Goal: Information Seeking & Learning: Learn about a topic

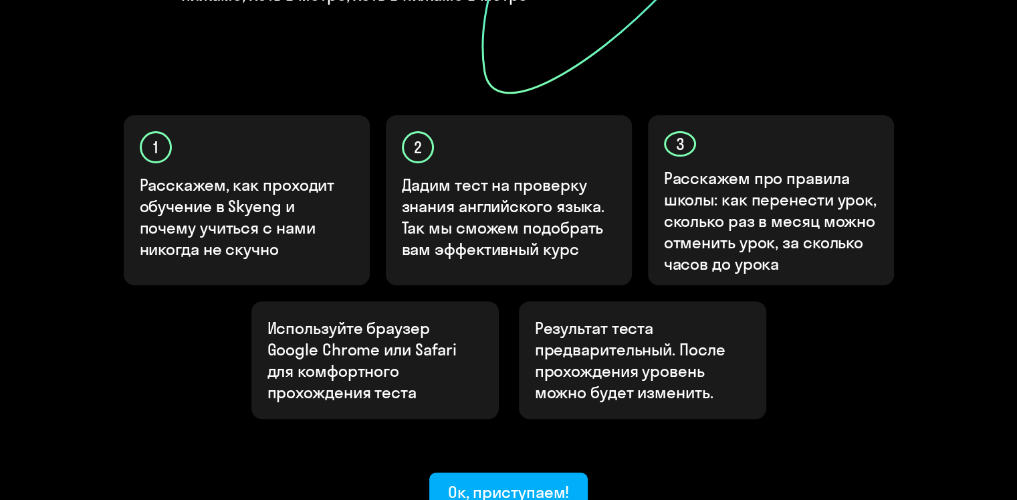
scroll to position [401, 0]
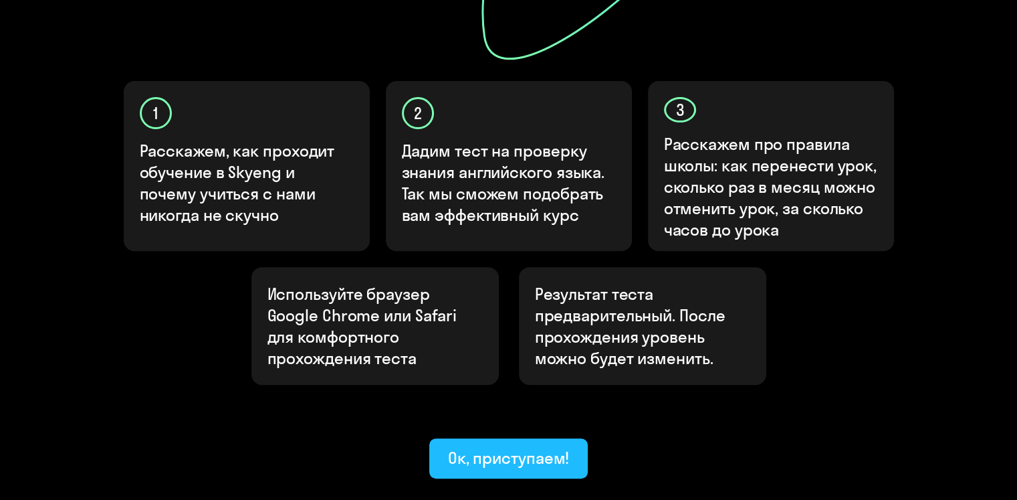
click at [554, 447] on div "Ок, приступаем!" at bounding box center [509, 457] width 122 height 21
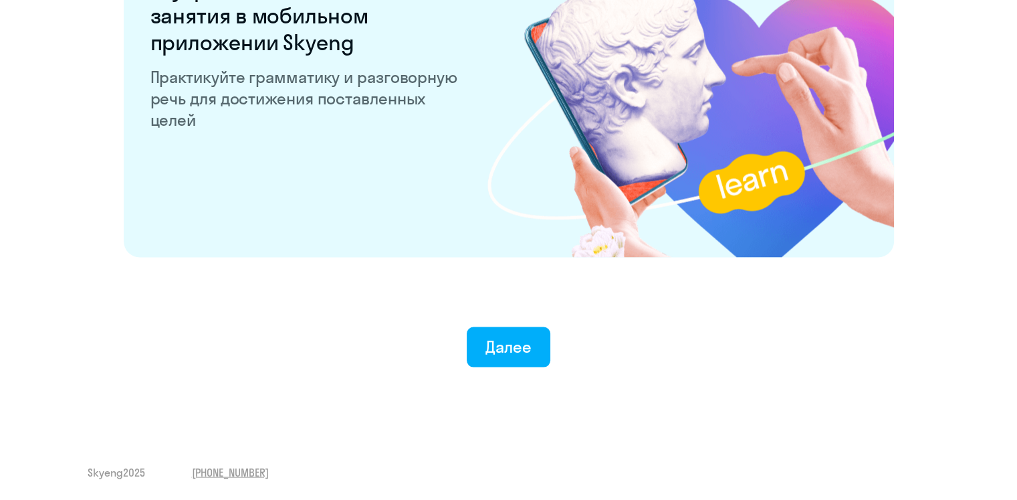
scroll to position [2600, 0]
click at [483, 341] on button "Далее" at bounding box center [509, 346] width 84 height 40
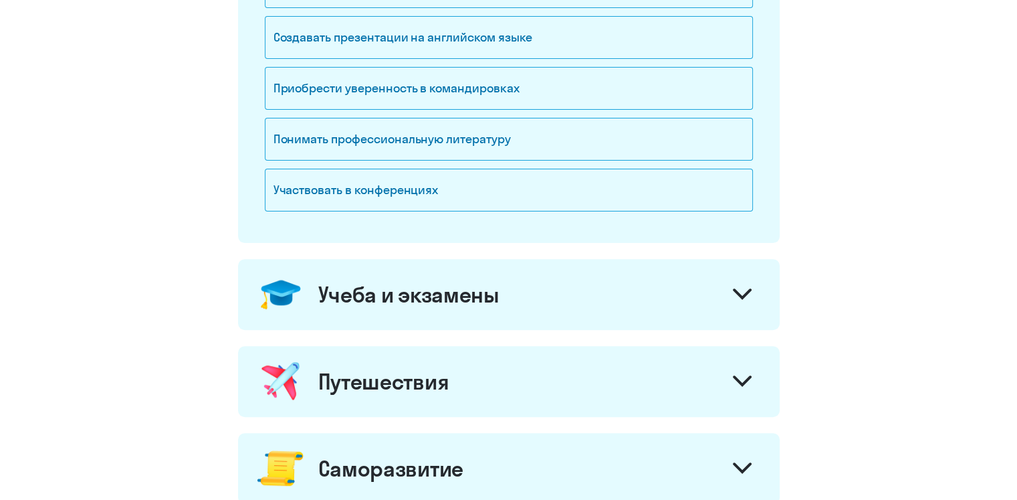
scroll to position [201, 0]
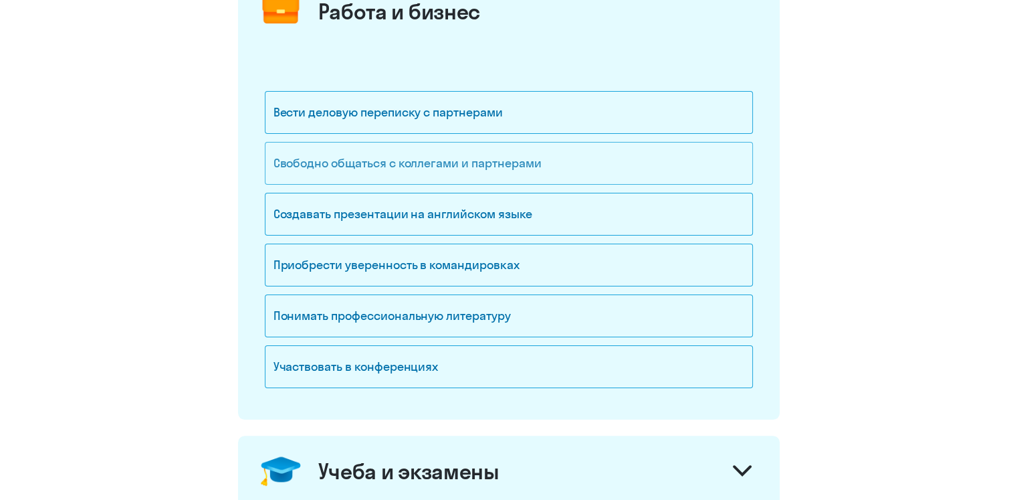
click at [505, 170] on div "Свободно общаться с коллегами и партнерами" at bounding box center [509, 163] width 488 height 43
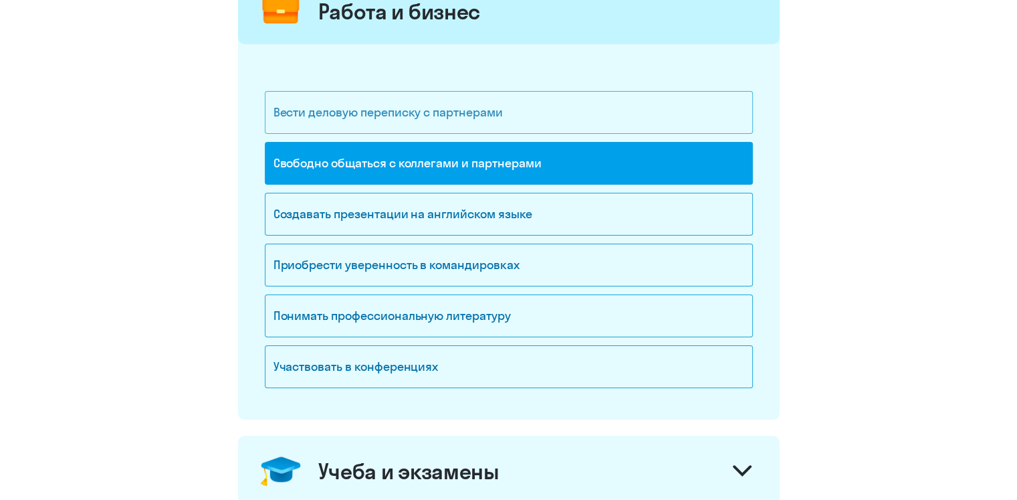
click at [522, 114] on div "Вести деловую переписку с партнерами" at bounding box center [509, 112] width 488 height 43
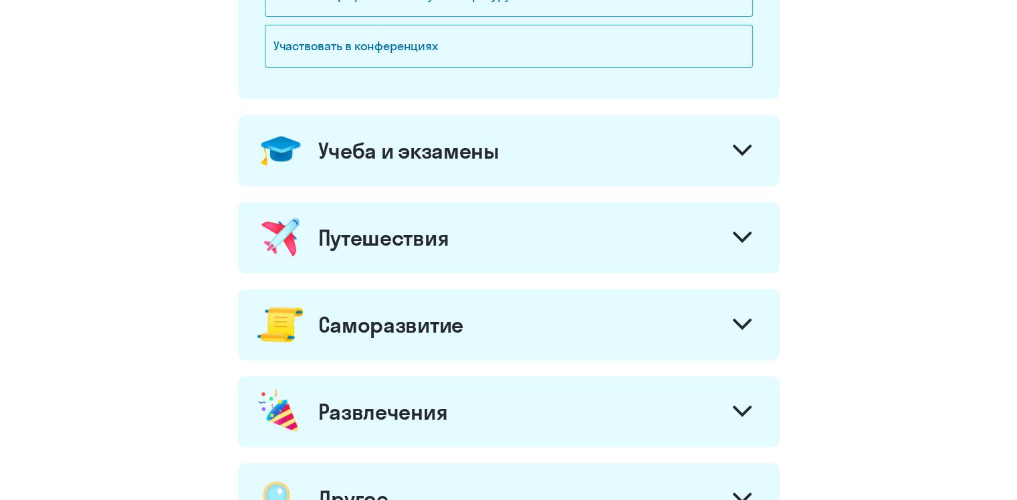
scroll to position [602, 0]
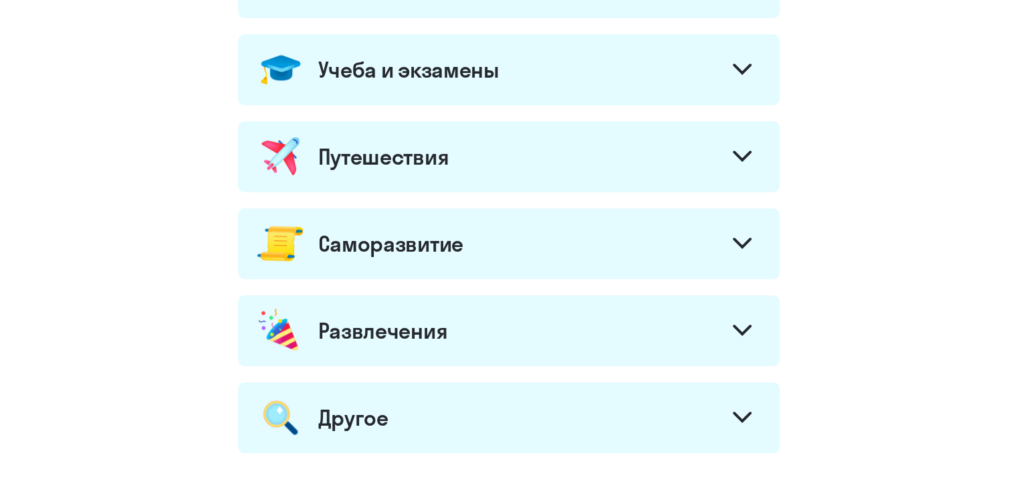
click at [725, 169] on div "Путешествия" at bounding box center [509, 156] width 542 height 71
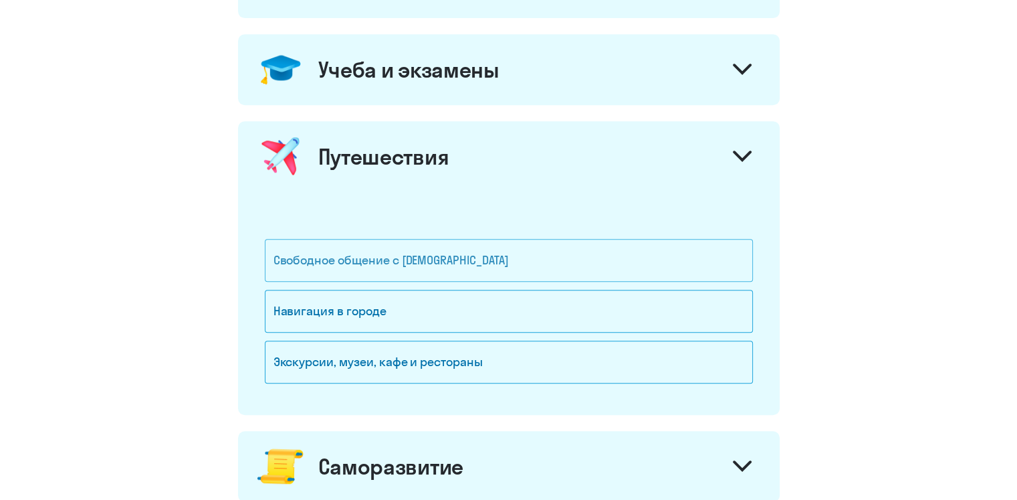
click at [497, 253] on div "Свободное общение с [DEMOGRAPHIC_DATA]" at bounding box center [509, 260] width 488 height 43
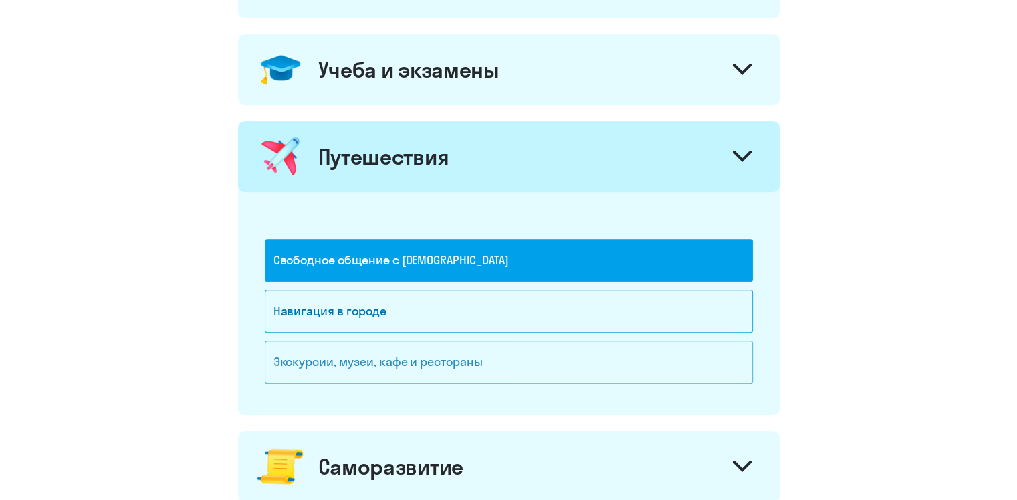
click at [563, 370] on div "Экскурсии, музеи, кафе и рестораны" at bounding box center [509, 361] width 488 height 43
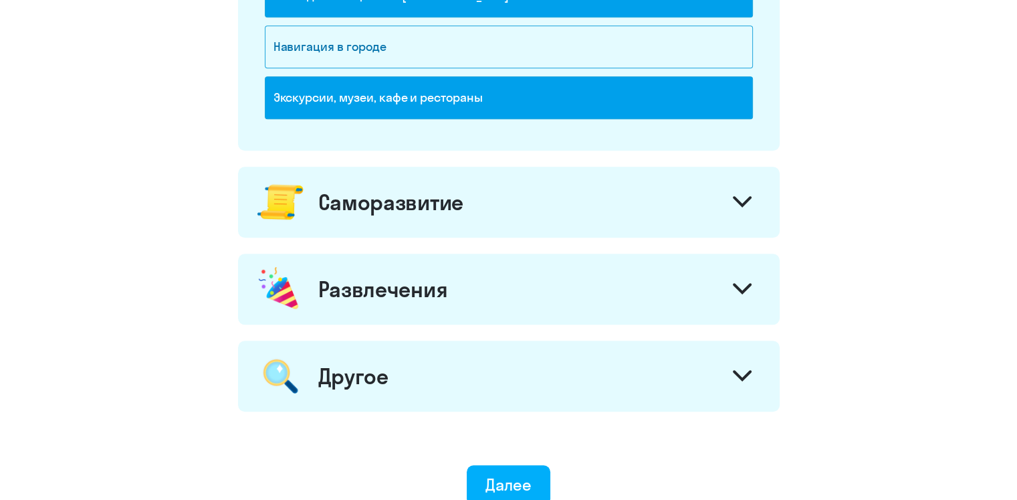
scroll to position [869, 0]
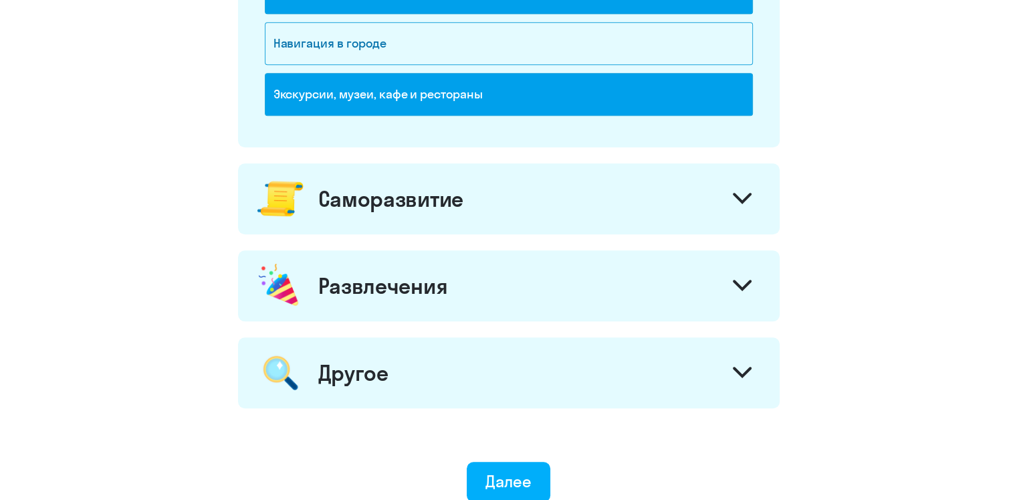
click at [736, 207] on div at bounding box center [742, 200] width 32 height 32
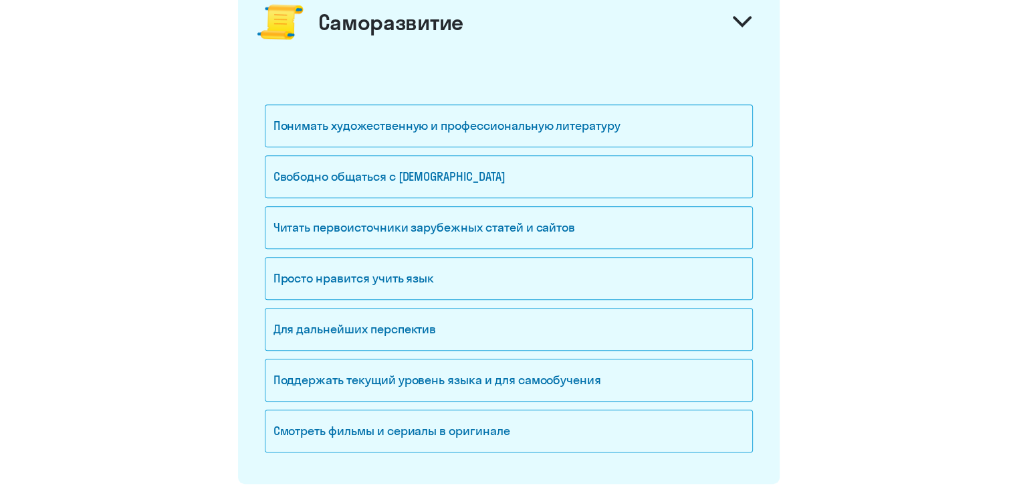
scroll to position [1070, 0]
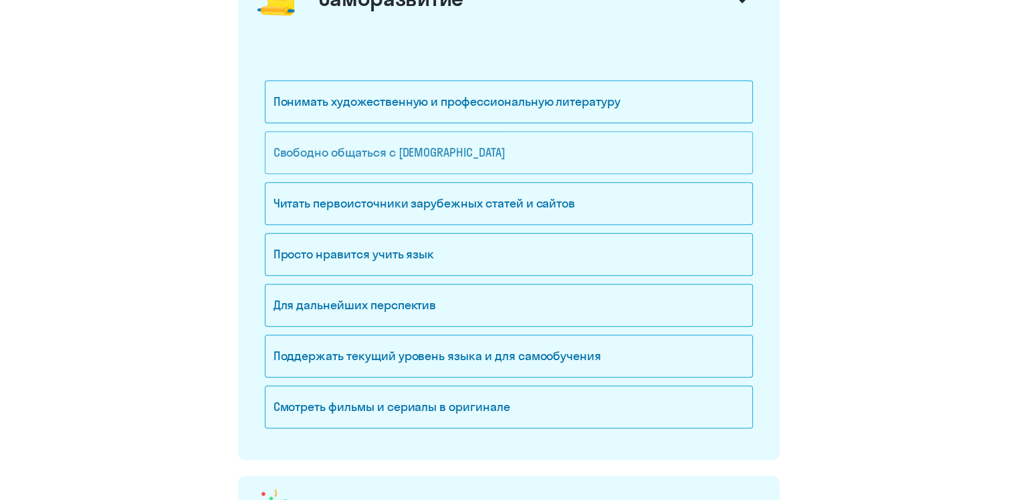
click at [432, 150] on div "Свободно общаться с [DEMOGRAPHIC_DATA]" at bounding box center [509, 152] width 488 height 43
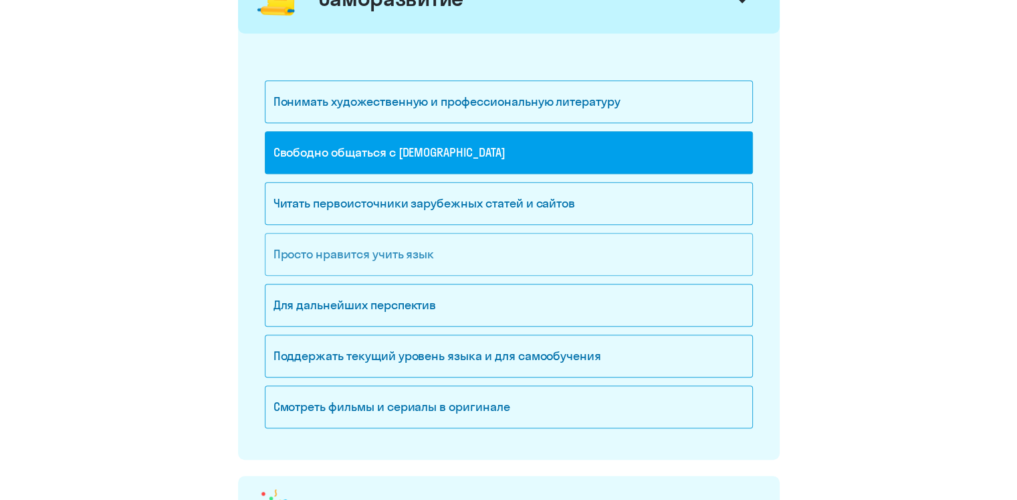
click at [578, 253] on div "Просто нравится учить язык" at bounding box center [509, 254] width 488 height 43
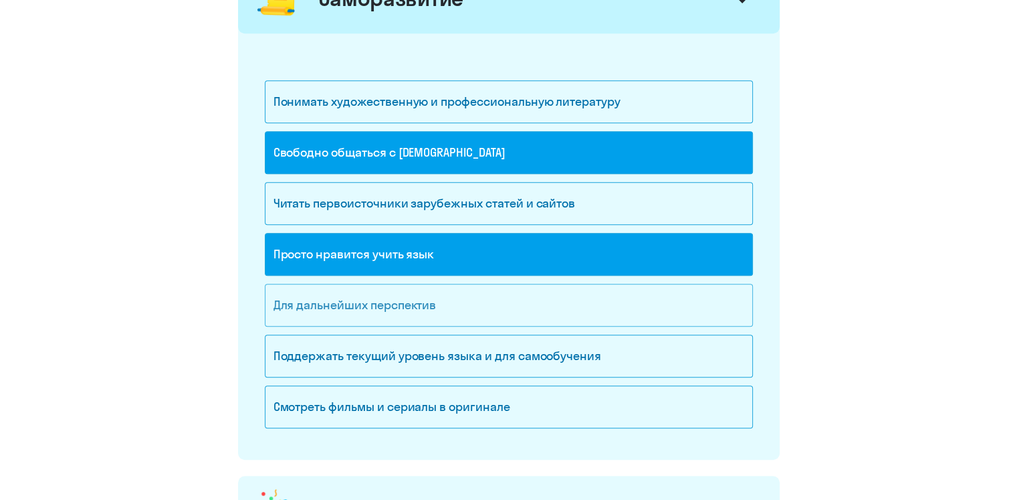
click at [573, 292] on div "Для дальнейших перспектив" at bounding box center [509, 305] width 488 height 43
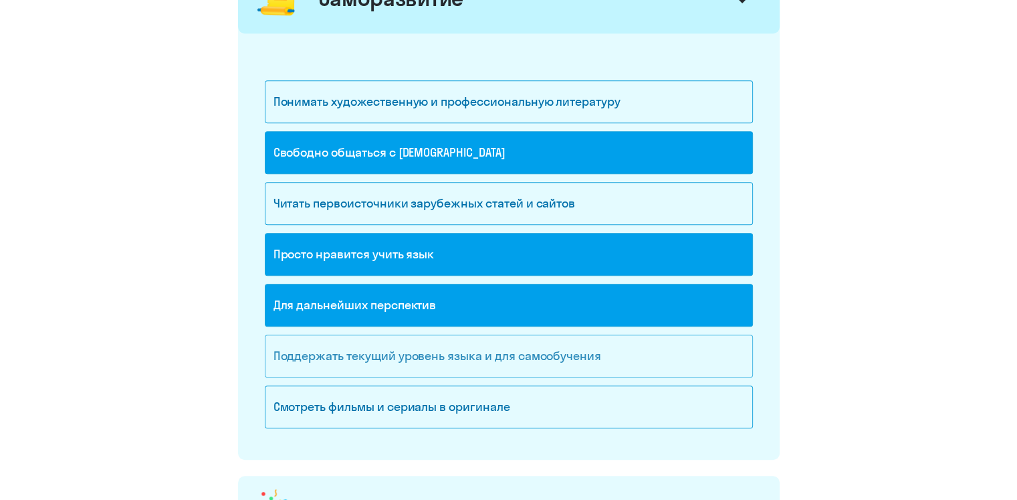
click at [688, 350] on div "Поддержать текущий уровень языка и для cамообучения" at bounding box center [509, 355] width 488 height 43
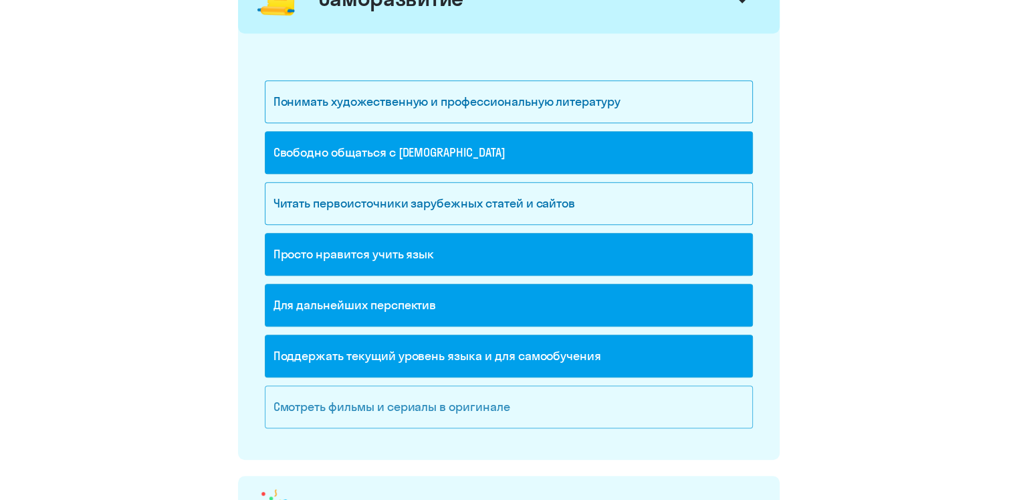
click at [661, 396] on div "Смотреть фильмы и сериалы в оригинале" at bounding box center [509, 406] width 488 height 43
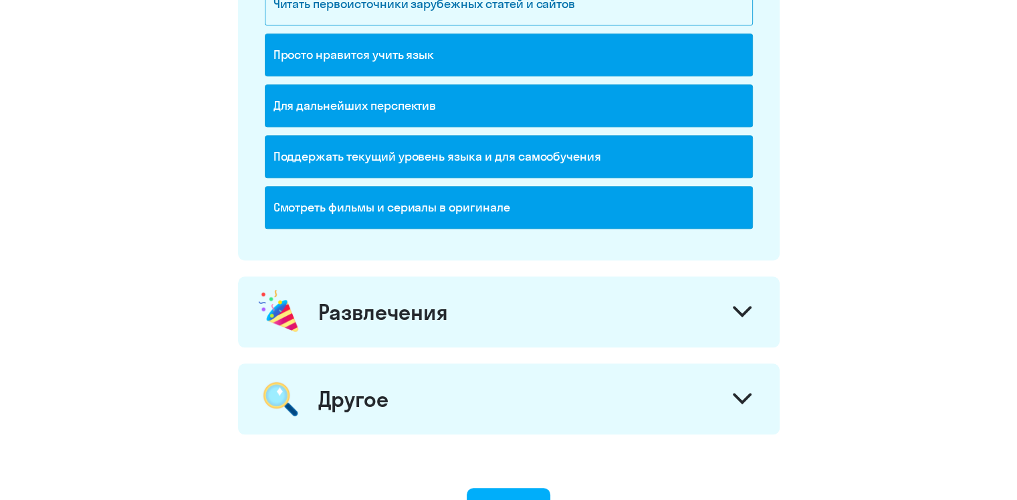
scroll to position [1271, 0]
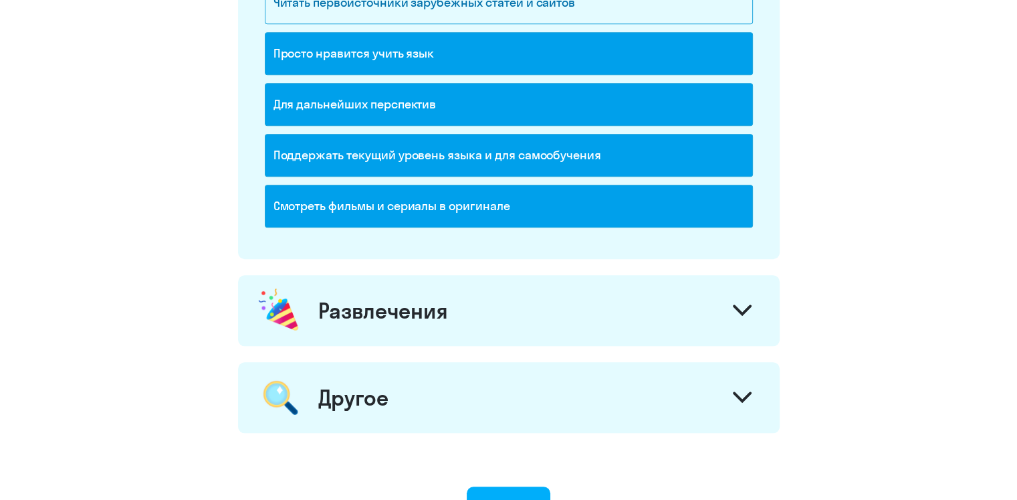
click at [706, 327] on div "Развлечения" at bounding box center [509, 310] width 542 height 71
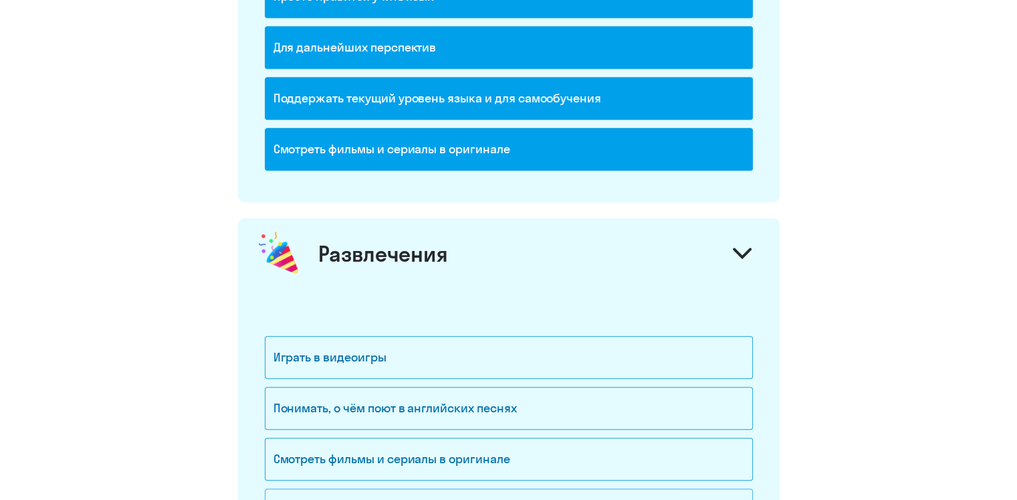
scroll to position [1538, 0]
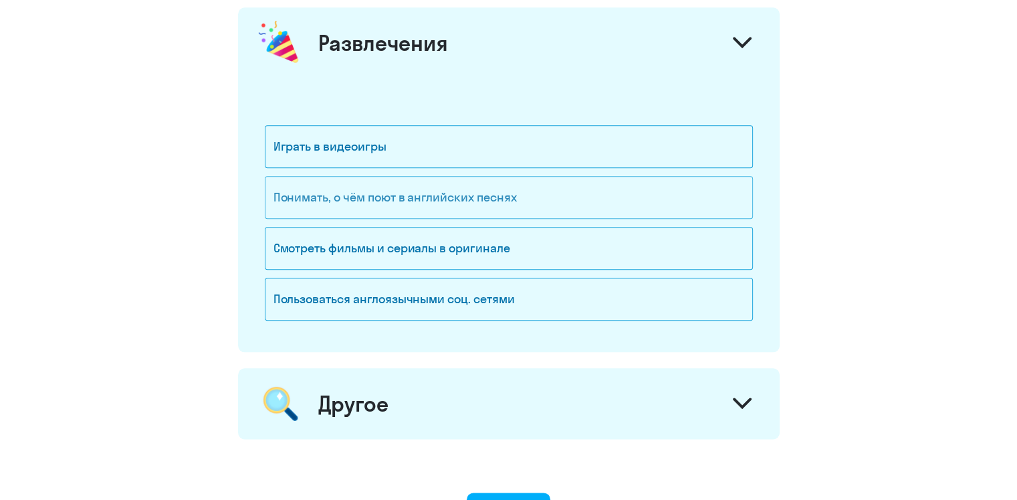
click at [442, 201] on div "Понимать, о чём поют в английских песнях" at bounding box center [509, 197] width 488 height 43
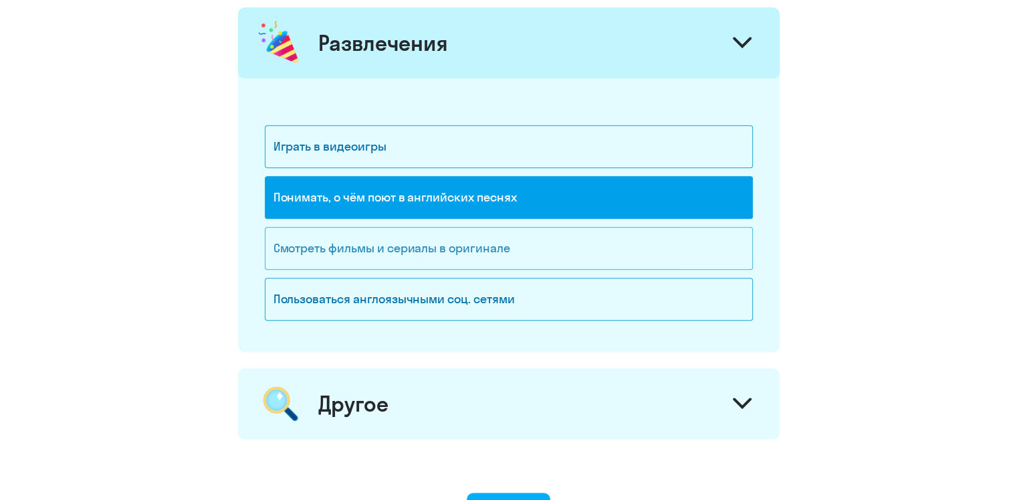
click at [617, 241] on div "Смотреть фильмы и сериалы в оригинале" at bounding box center [509, 248] width 488 height 43
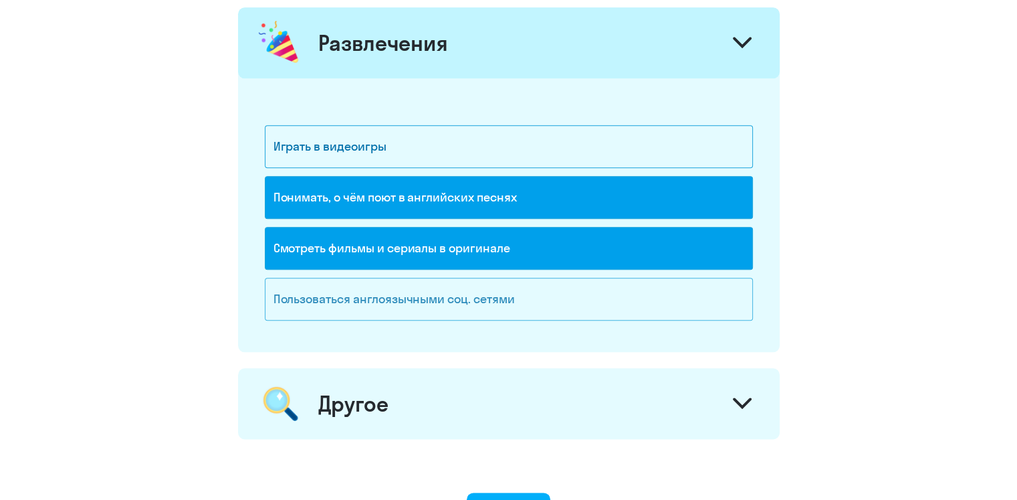
click at [626, 295] on div "Пользоваться англоязычными соц. сетями" at bounding box center [509, 299] width 488 height 43
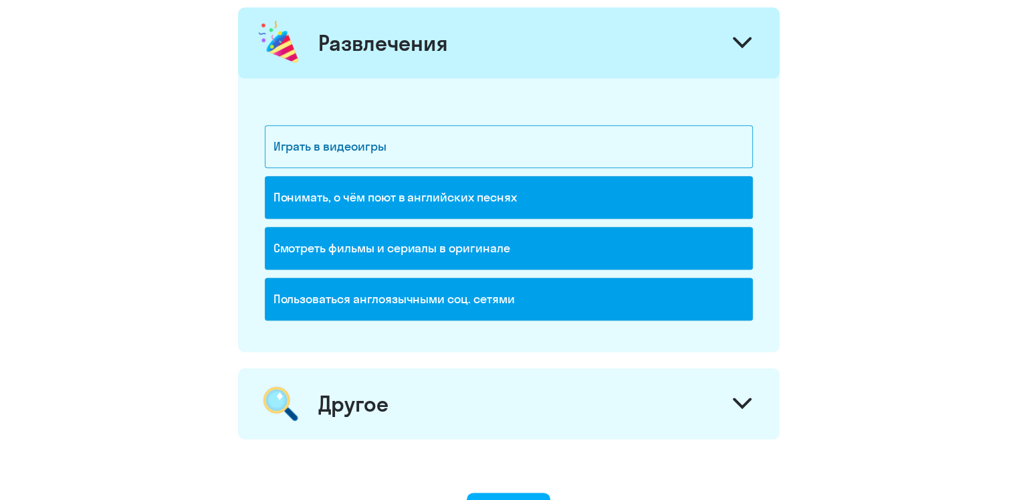
click at [726, 398] on div at bounding box center [742, 405] width 32 height 32
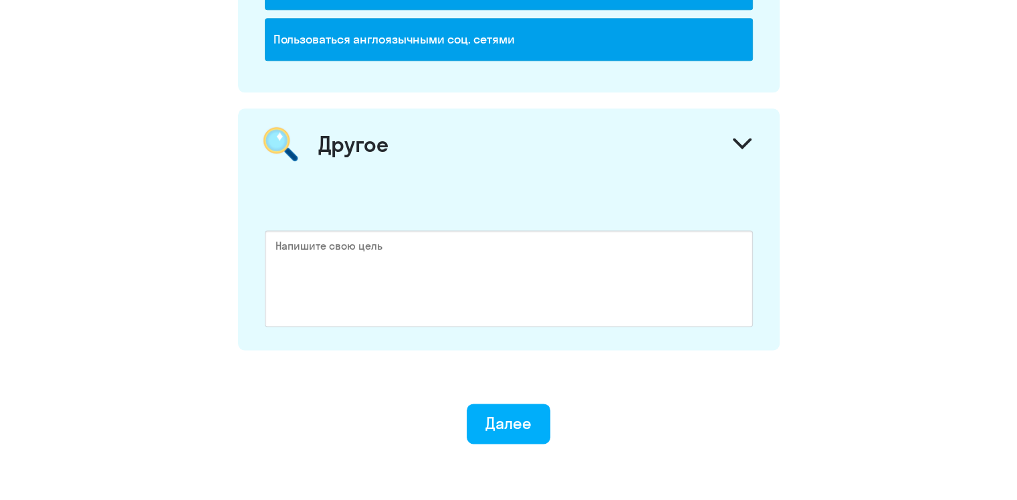
scroll to position [1806, 0]
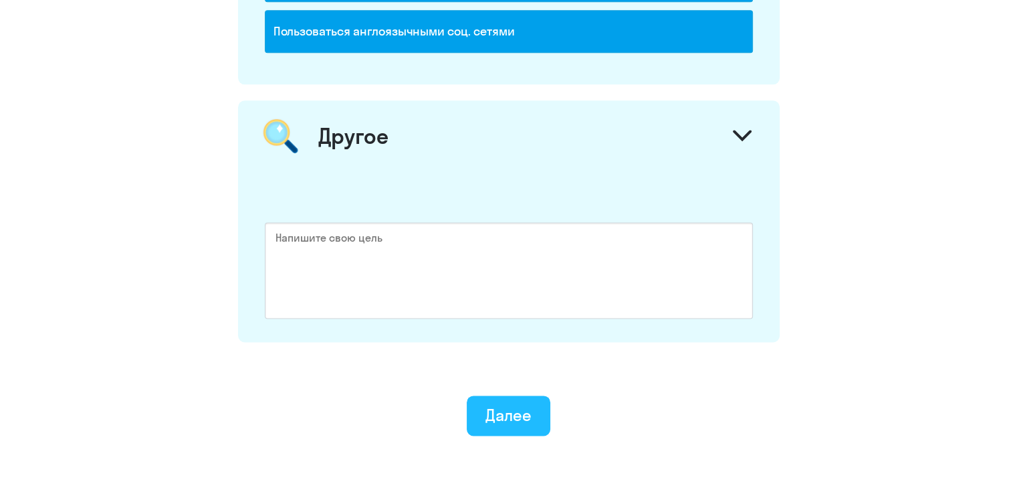
click at [509, 417] on div "Далее" at bounding box center [509, 414] width 46 height 21
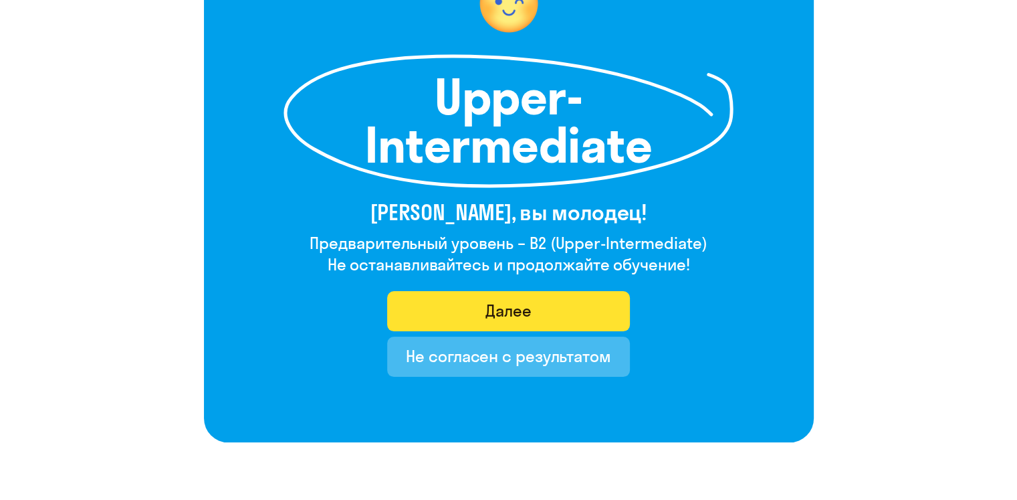
scroll to position [134, 0]
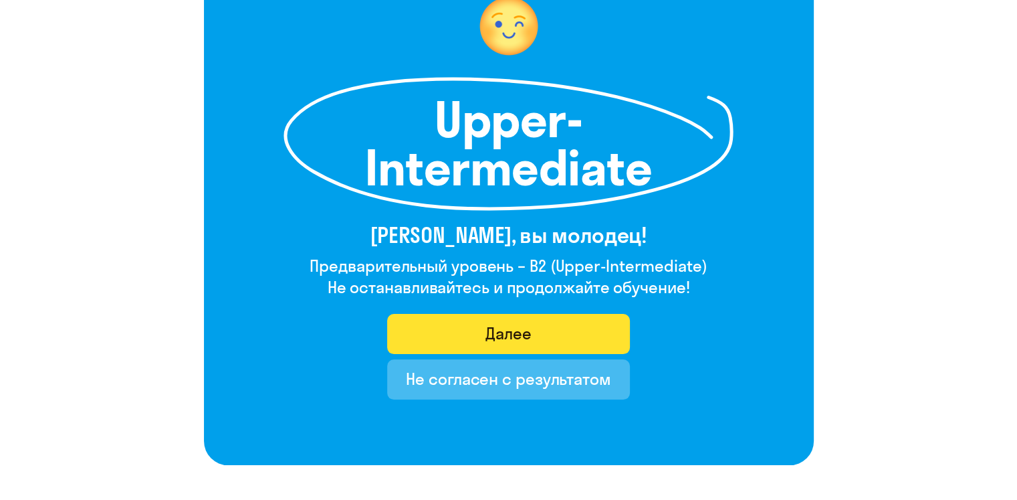
click at [593, 328] on button "Далее" at bounding box center [508, 334] width 243 height 40
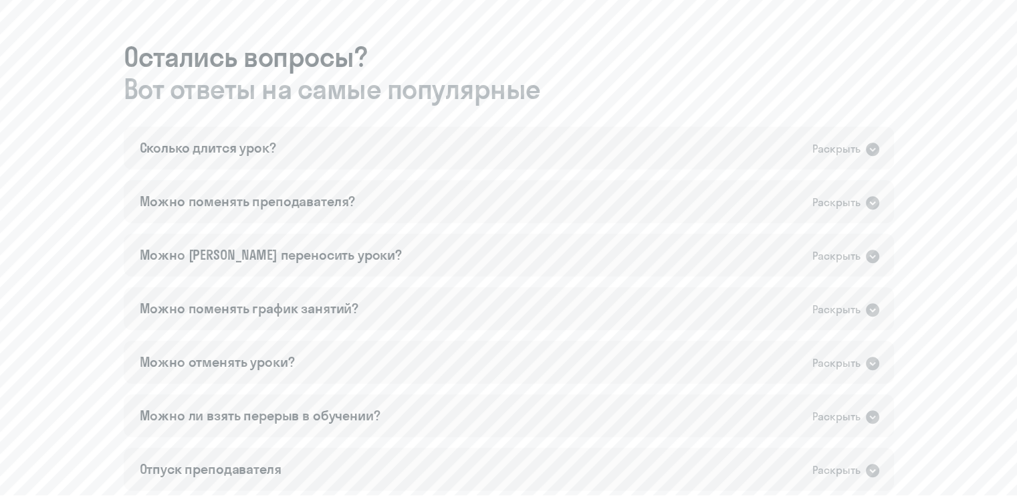
scroll to position [803, 0]
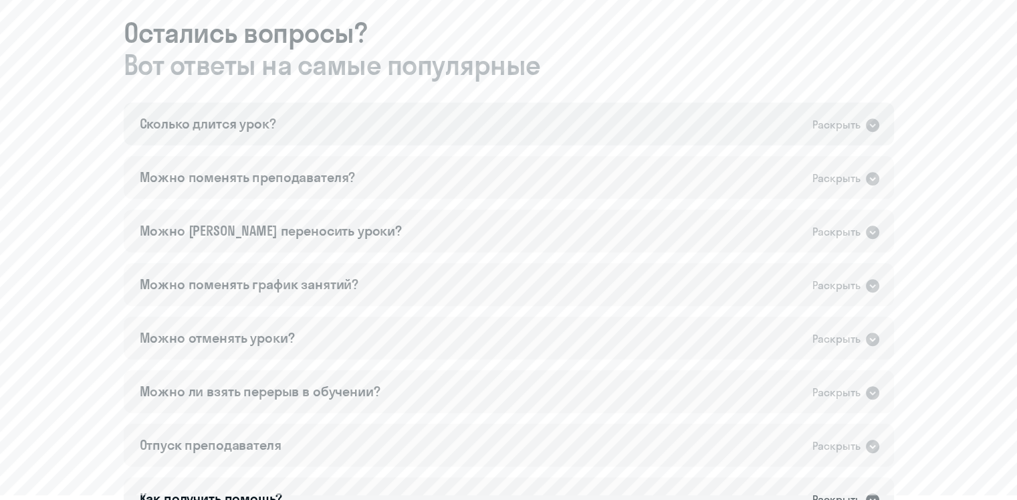
click at [493, 126] on div "Сколько длится урок? Раскрыть" at bounding box center [509, 123] width 770 height 43
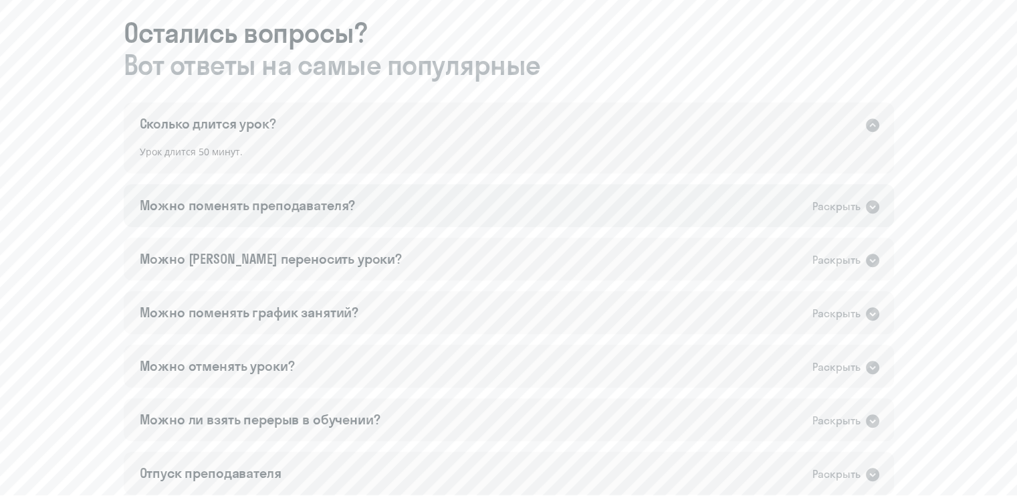
click at [464, 201] on div "Можно поменять преподавателя? Раскрыть" at bounding box center [509, 205] width 770 height 43
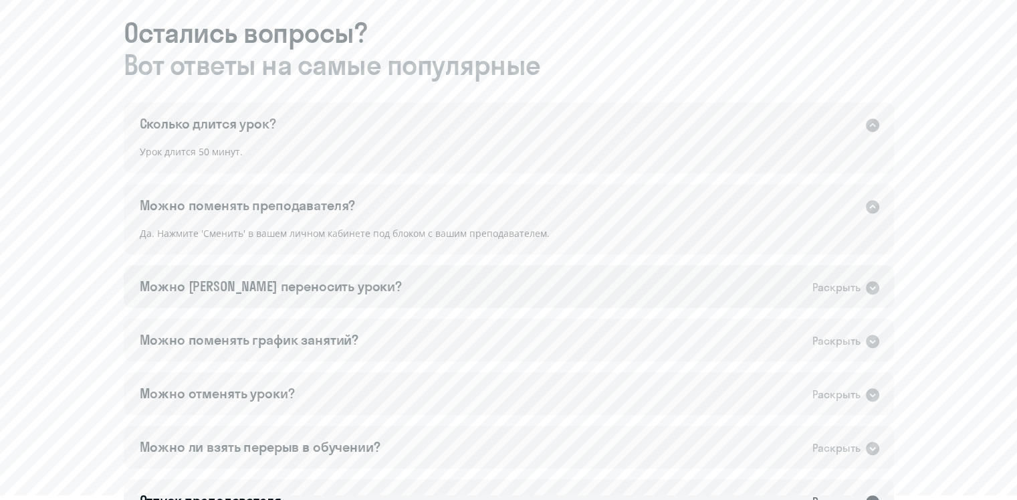
click at [532, 282] on div "Можно [PERSON_NAME] переносить уроки? Раскрыть" at bounding box center [509, 286] width 770 height 43
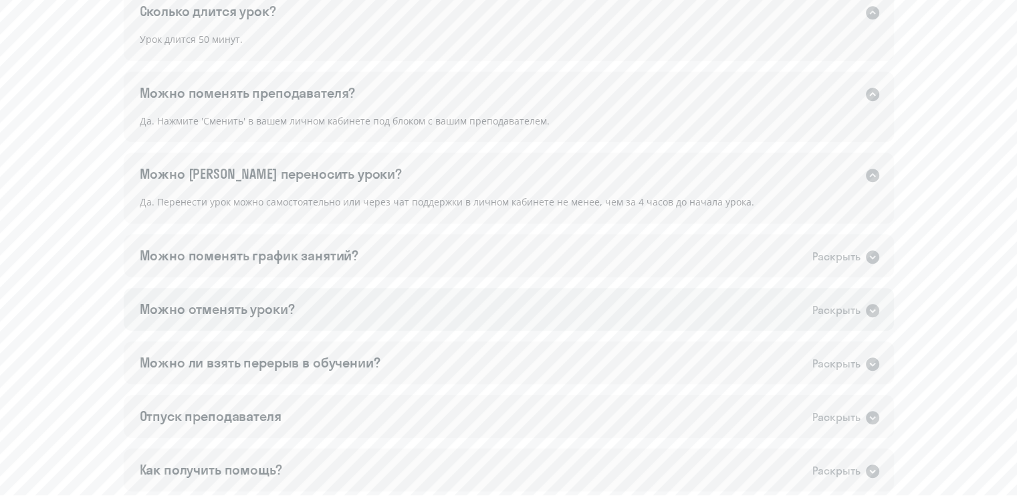
scroll to position [936, 0]
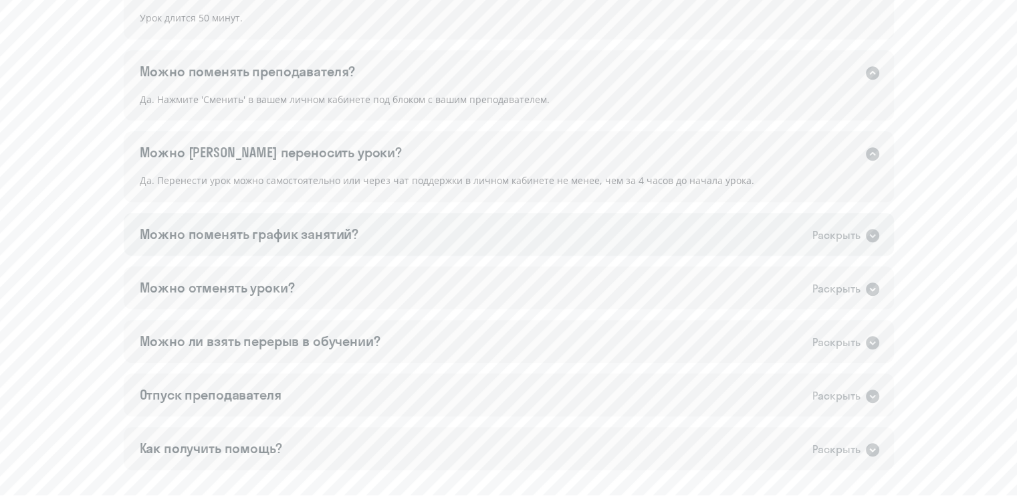
click at [689, 247] on div "Можно поменять график занятий? Раскрыть" at bounding box center [509, 234] width 770 height 43
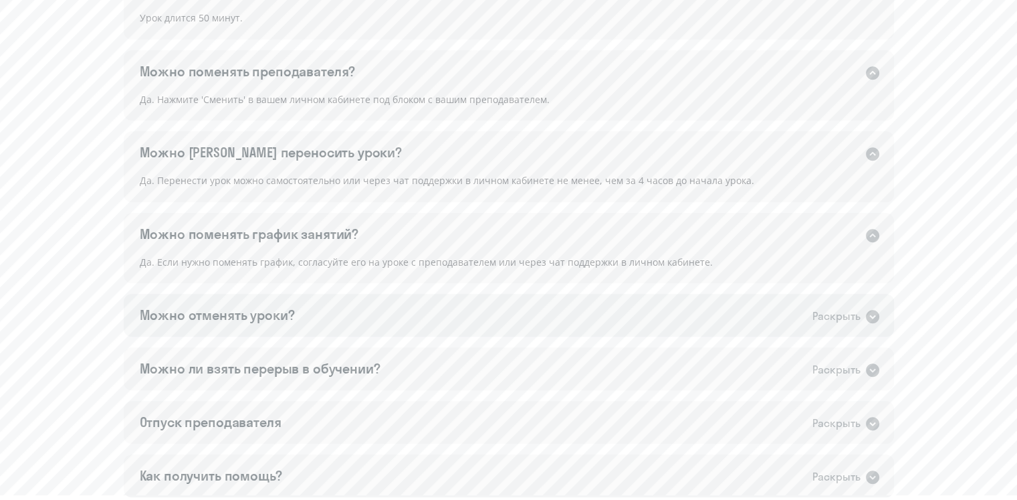
click at [680, 308] on div "Можно отменять уроки? Раскрыть" at bounding box center [509, 315] width 770 height 43
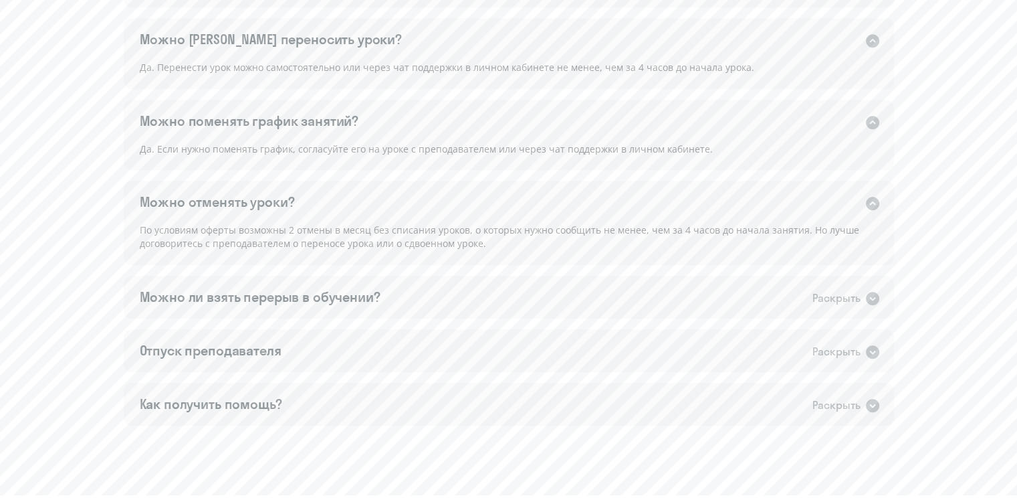
scroll to position [1070, 0]
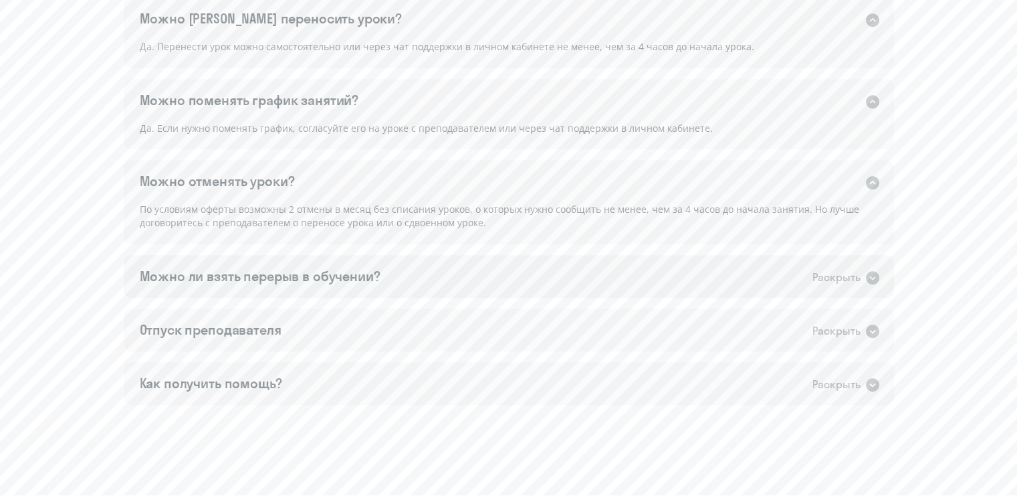
click at [687, 286] on div "Можно ли взять перерыв в обучении? Раскрыть" at bounding box center [509, 276] width 770 height 43
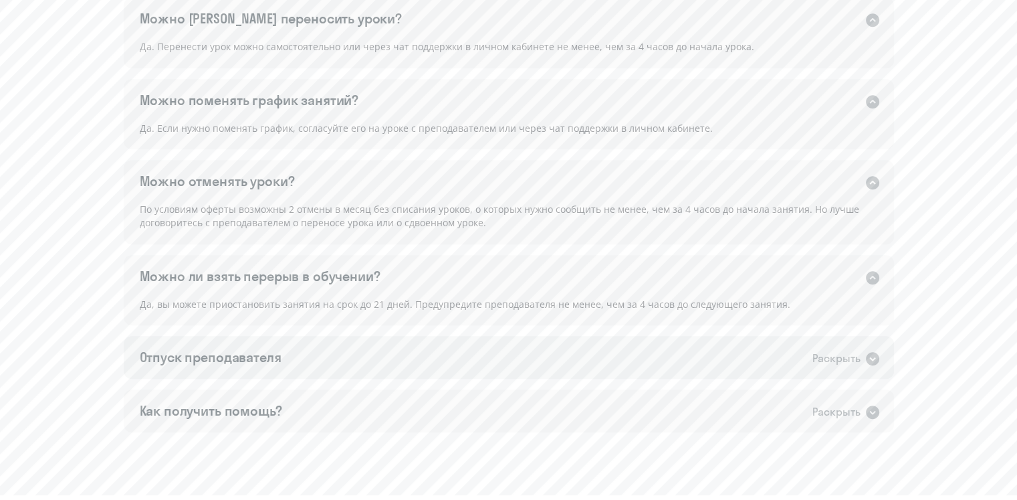
click at [651, 358] on div "Отпуск преподавателя Раскрыть" at bounding box center [509, 357] width 770 height 43
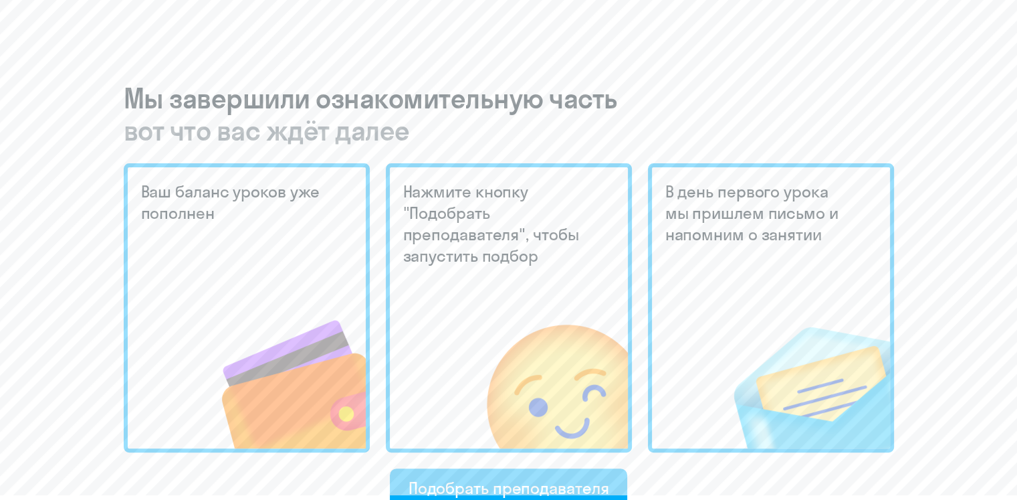
scroll to position [268, 0]
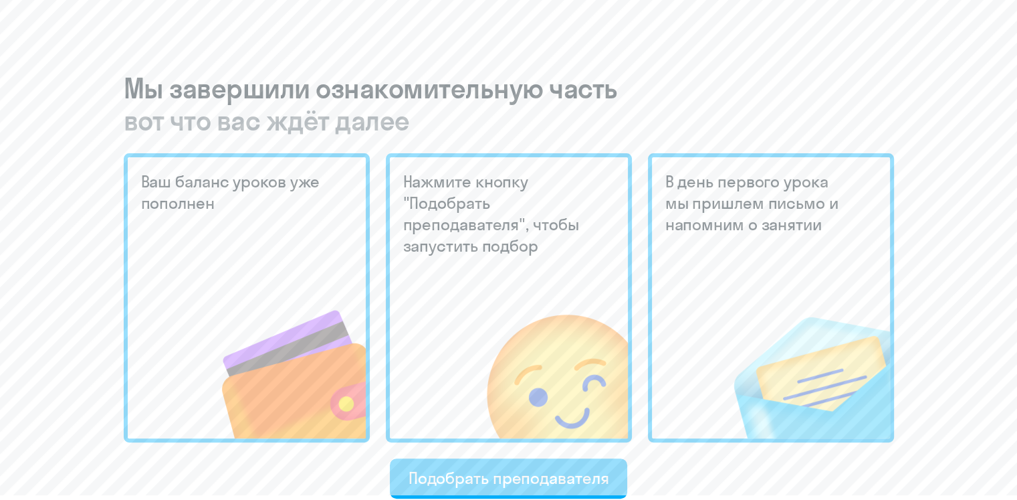
click at [701, 260] on img at bounding box center [791, 348] width 198 height 180
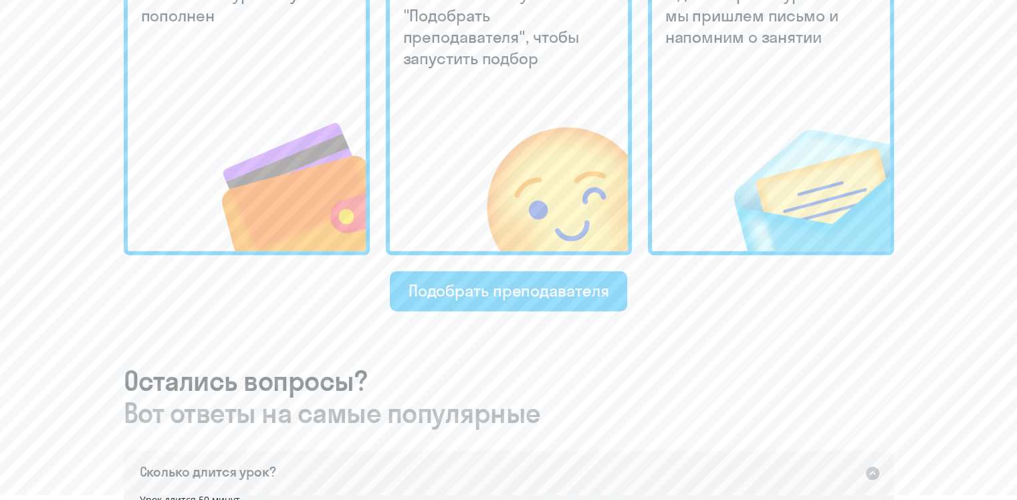
scroll to position [535, 0]
